Goal: Navigation & Orientation: Find specific page/section

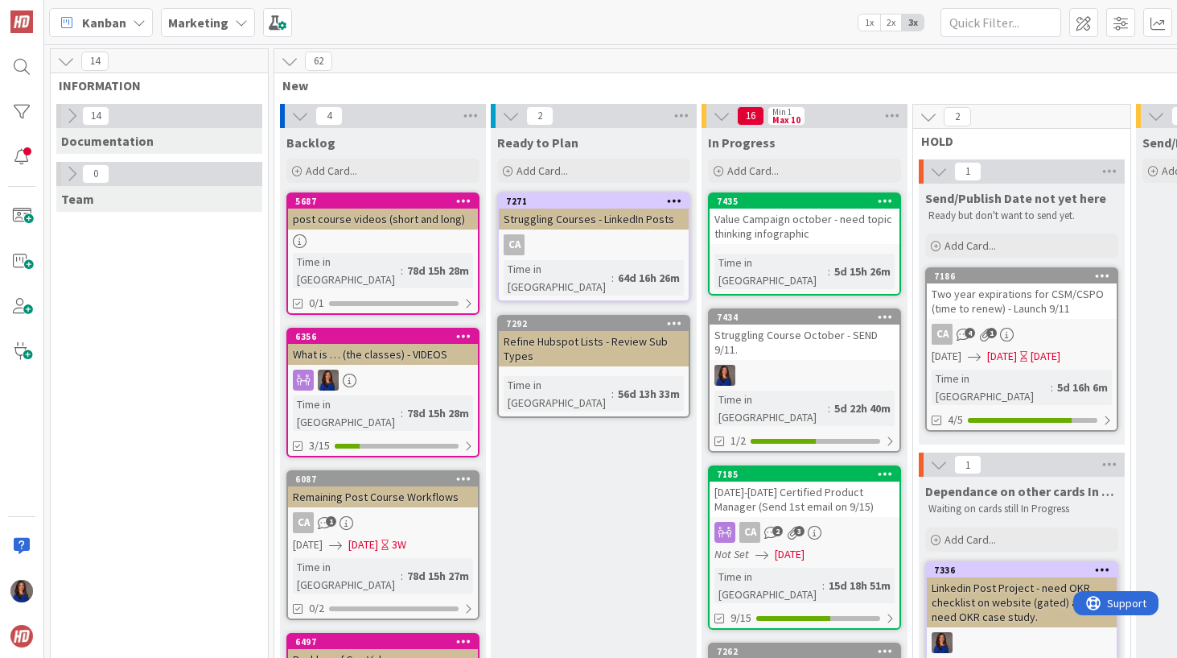
click at [789, 346] on link "7434 Struggling Course October - SEND 9/11. Time in [GEOGRAPHIC_DATA] : 5d 22h …" at bounding box center [804, 380] width 193 height 144
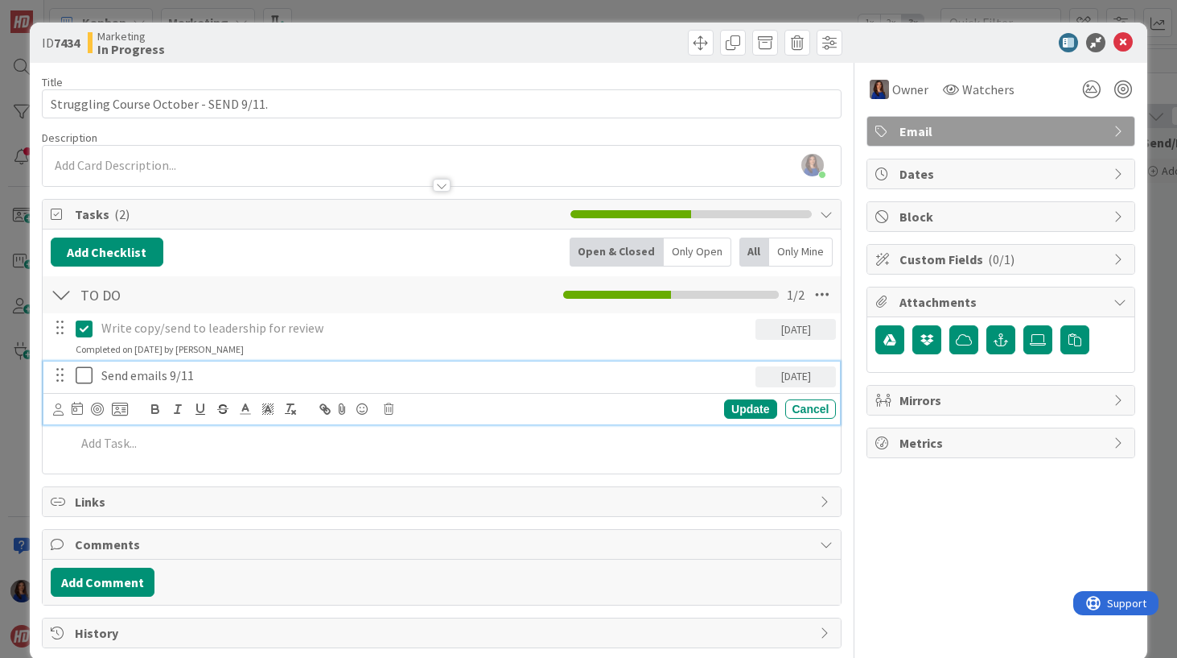
click at [85, 374] on icon at bounding box center [84, 374] width 17 height 19
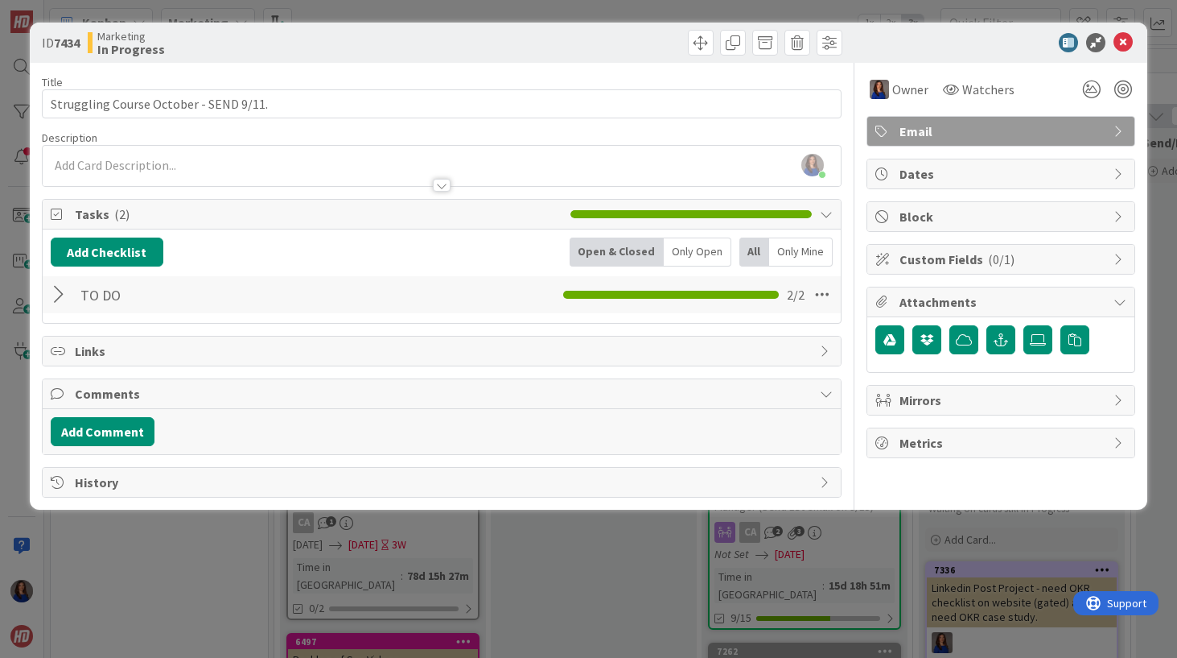
click at [116, 596] on div "ID 7434 Marketing In Progress Title 38 / 128 Struggling Course October - SEND 9…" at bounding box center [588, 329] width 1177 height 658
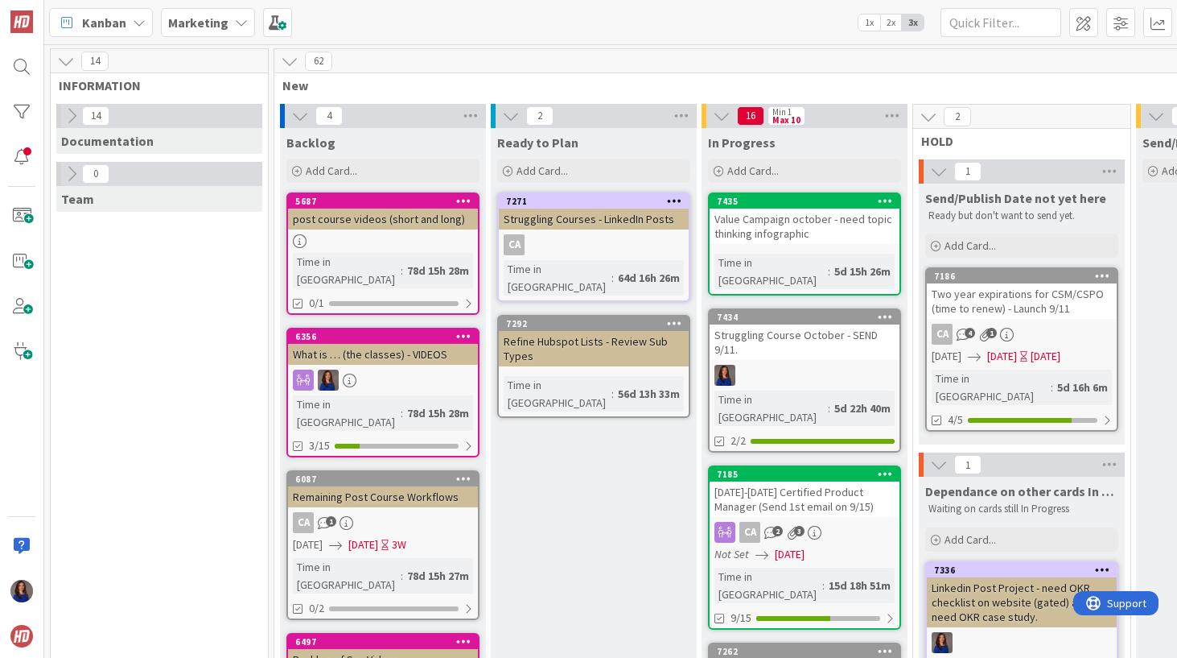
click at [855, 233] on div "Value Campaign october - need topic thinking infographic" at bounding box center [805, 225] width 190 height 35
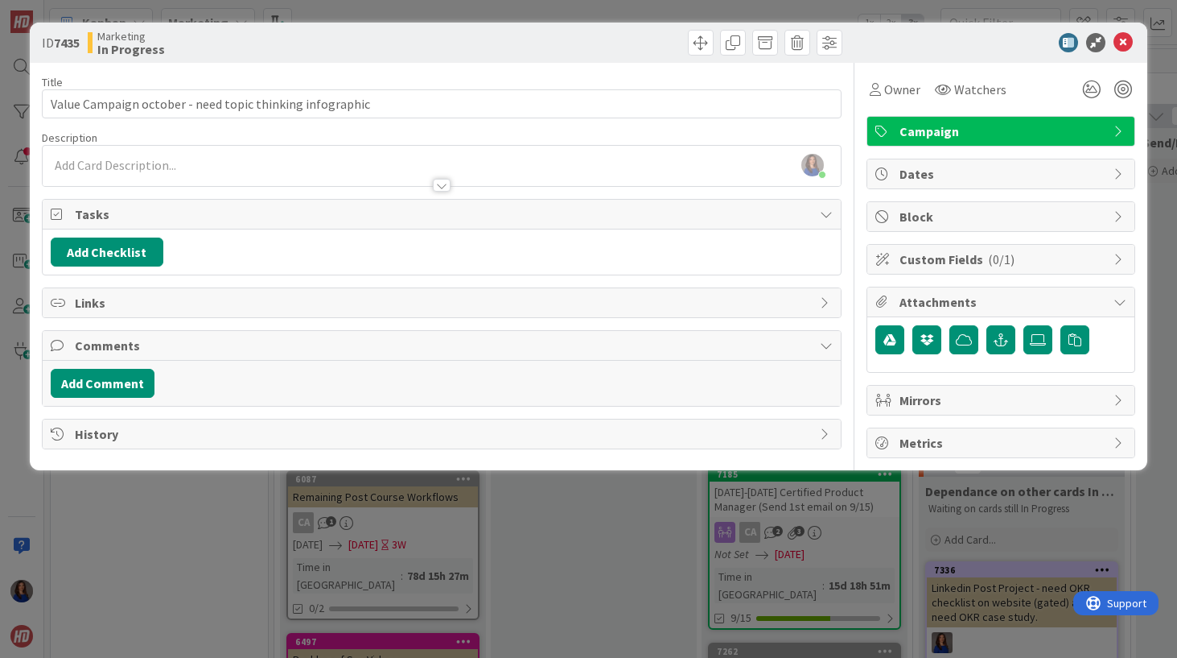
click at [629, 593] on div "ID 7435 Marketing In Progress Title 56 / 128 Value Campaign october - need topi…" at bounding box center [588, 329] width 1177 height 658
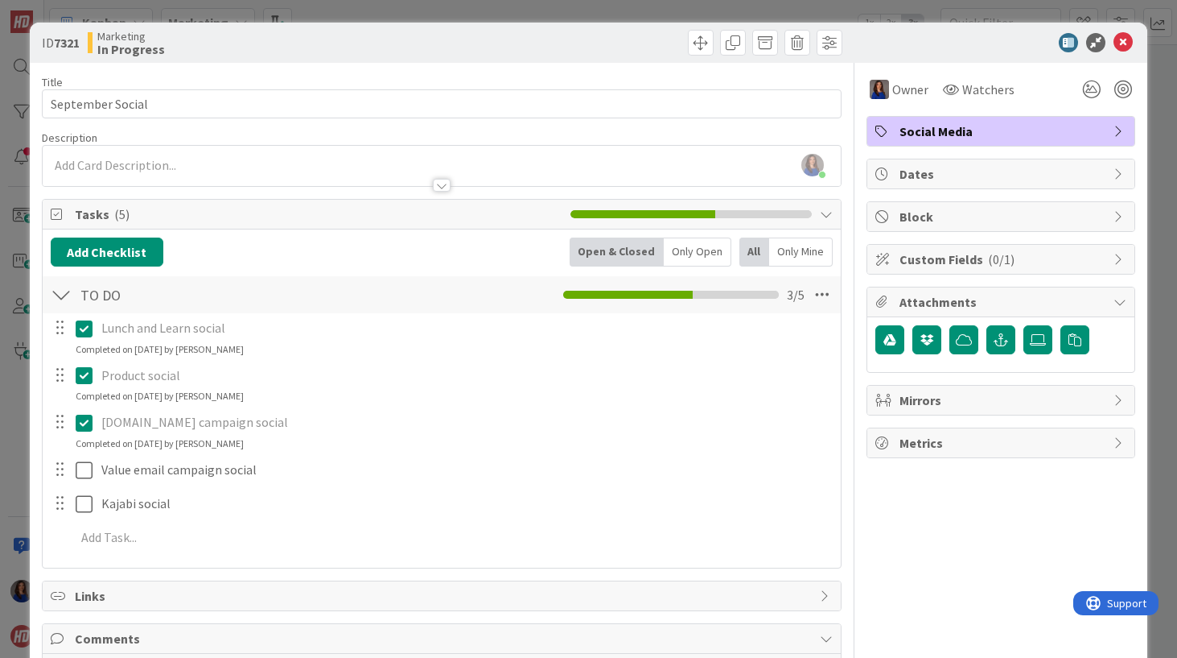
click at [21, 508] on div "ID 7321 Marketing In Progress Title 16 / 128 September Social Description [PERS…" at bounding box center [588, 329] width 1177 height 658
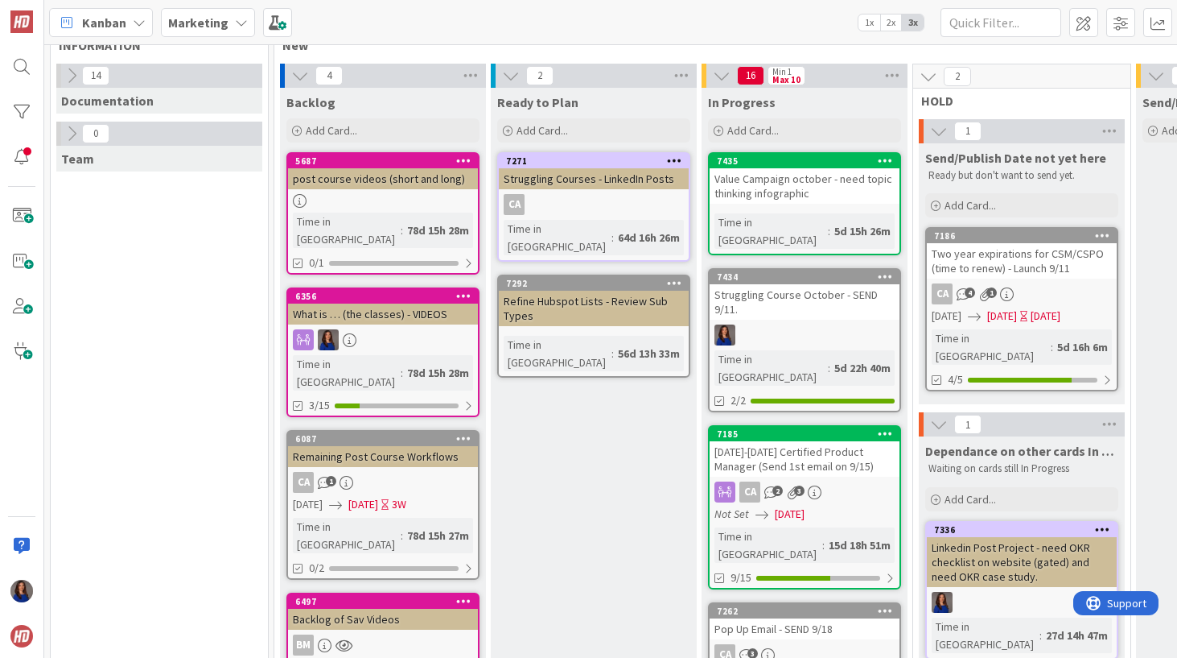
scroll to position [40, 0]
